Goal: Find specific page/section: Find specific page/section

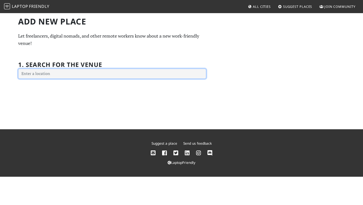
click at [101, 77] on input "text" at bounding box center [112, 74] width 188 height 10
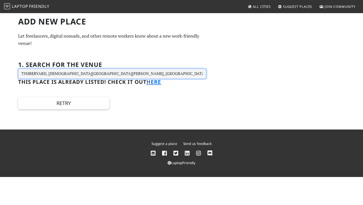
type input "TIMBERYARD, Lady Lawson Street, Edinburgh, UK"
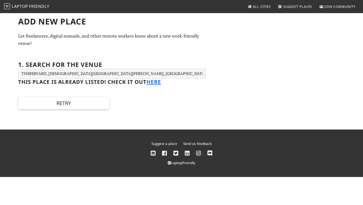
click at [148, 80] on h3 "This place is already listed! Check it out here" at bounding box center [112, 82] width 188 height 6
click at [152, 82] on link "here" at bounding box center [153, 81] width 15 height 7
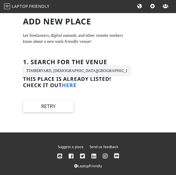
click at [76, 86] on link "here" at bounding box center [69, 85] width 15 height 7
click at [73, 86] on link "here" at bounding box center [69, 85] width 15 height 7
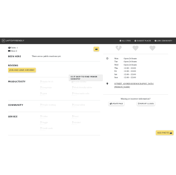
scroll to position [99, 0]
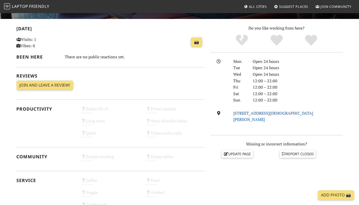
click at [301, 122] on link "[STREET_ADDRESS][DEMOGRAPHIC_DATA][PERSON_NAME]" at bounding box center [273, 116] width 80 height 12
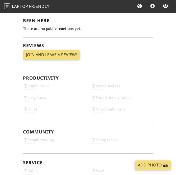
scroll to position [136, 0]
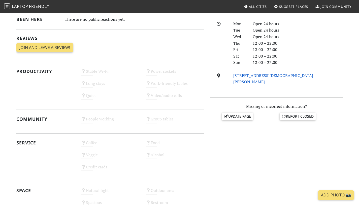
click at [265, 85] on link "[STREET_ADDRESS][DEMOGRAPHIC_DATA][PERSON_NAME]" at bounding box center [273, 79] width 80 height 12
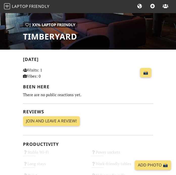
scroll to position [40, 0]
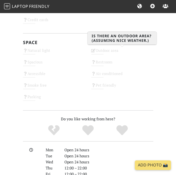
scroll to position [163, 0]
